Goal: Go to known website: Go to known website

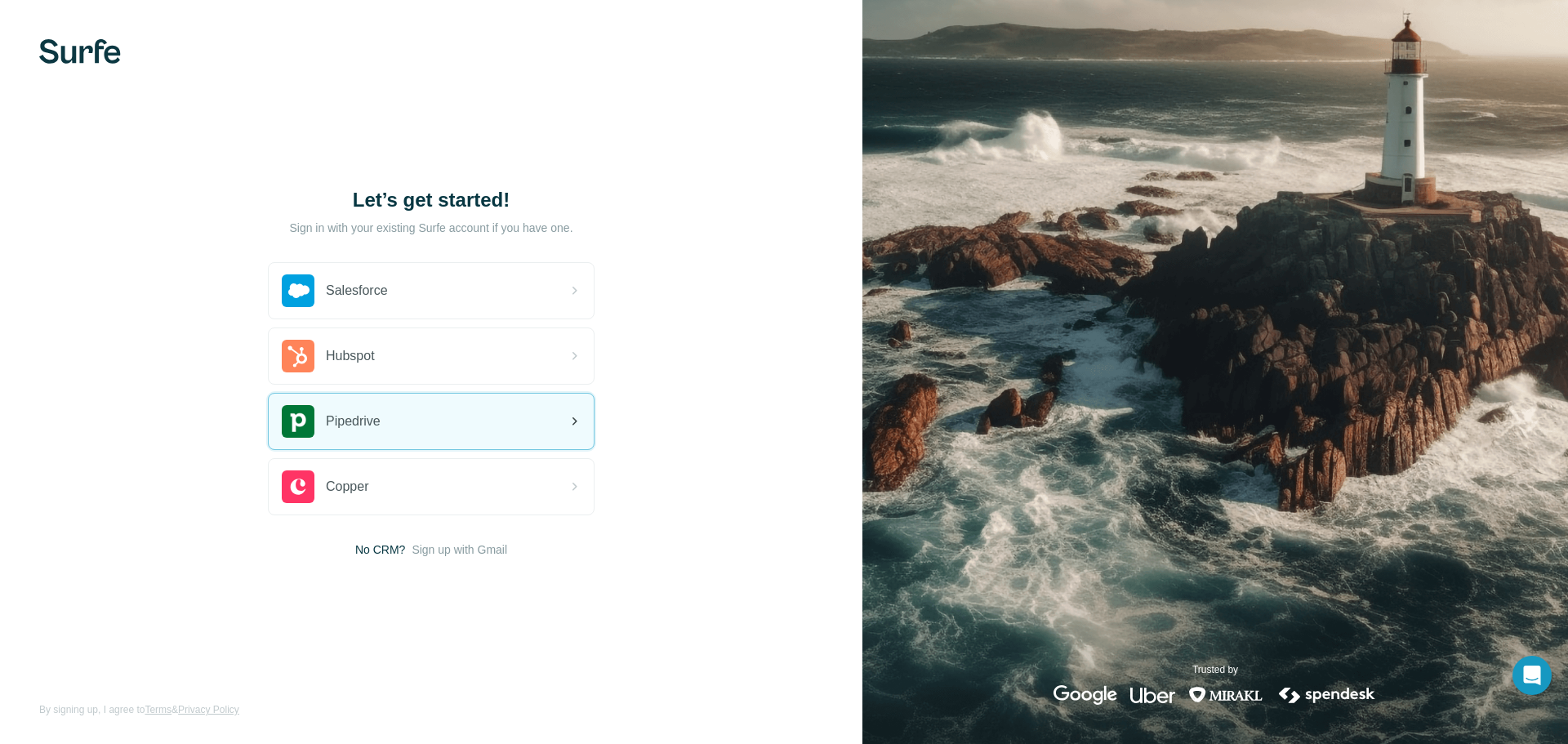
click at [417, 418] on div "Pipedrive" at bounding box center [431, 421] width 325 height 55
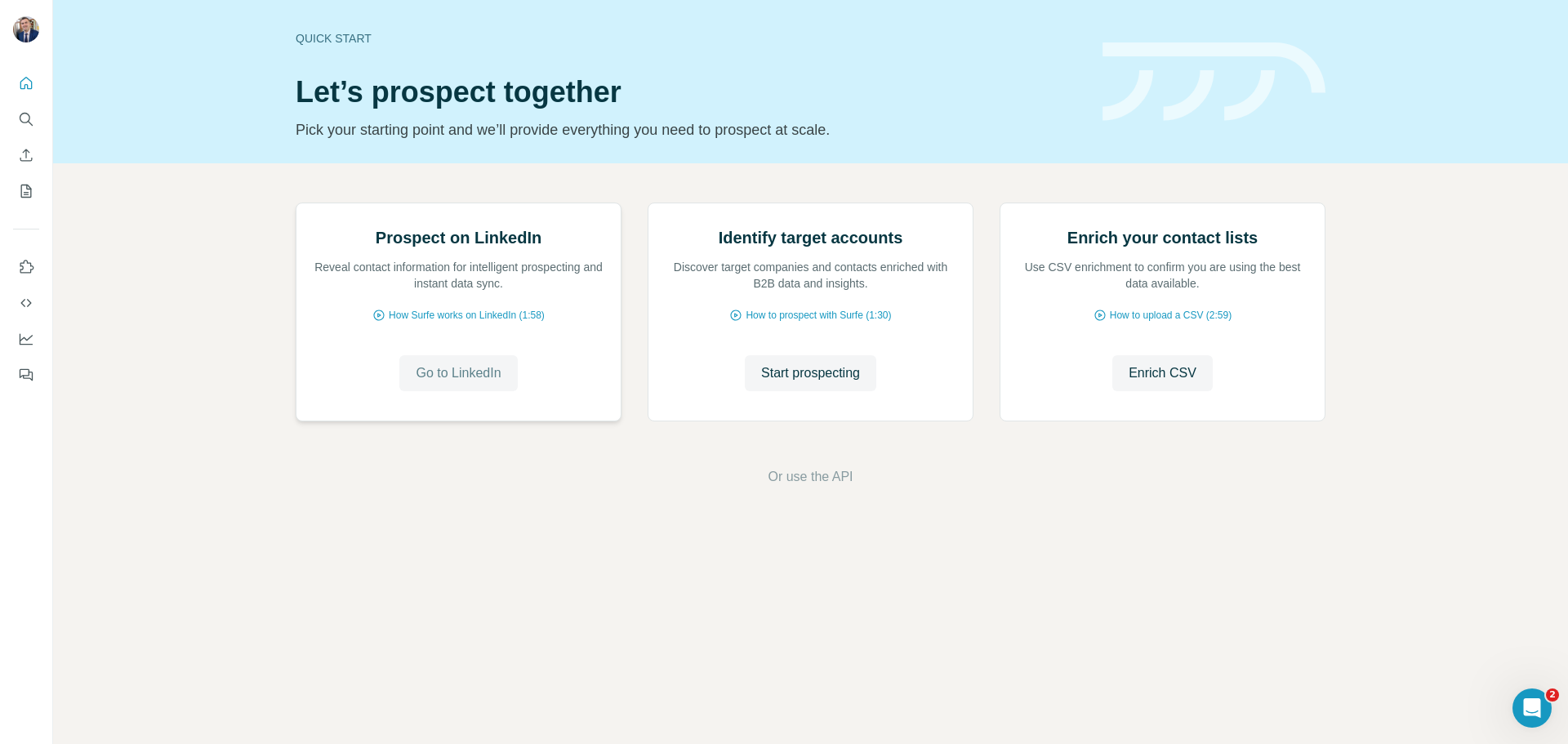
click at [462, 383] on span "Go to LinkedIn" at bounding box center [458, 372] width 85 height 20
